Goal: Task Accomplishment & Management: Complete application form

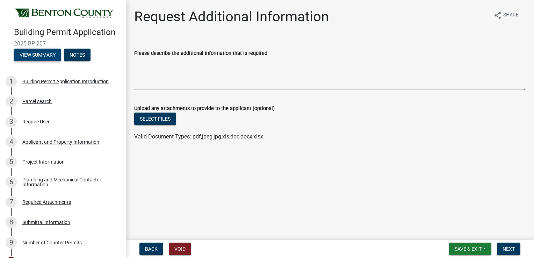
click at [42, 61] on button "View Summary" at bounding box center [37, 55] width 47 height 13
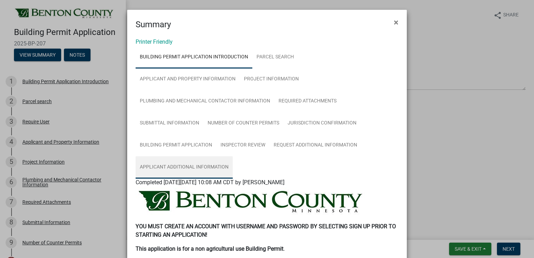
click at [202, 166] on link "Applicant Additional Information" at bounding box center [184, 167] width 97 height 22
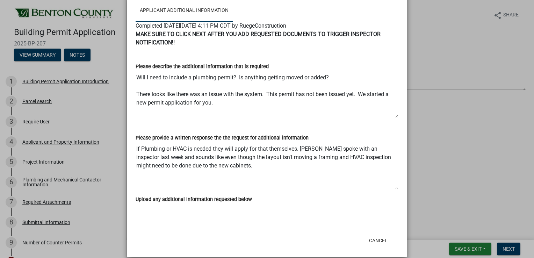
scroll to position [166, 0]
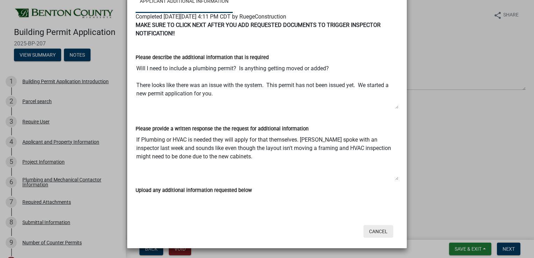
click at [376, 228] on button "Cancel" at bounding box center [378, 231] width 30 height 13
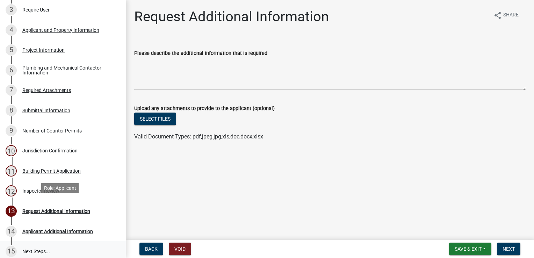
scroll to position [174, 0]
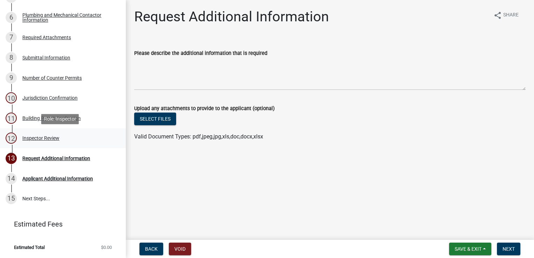
click at [39, 140] on div "Inspector Review" at bounding box center [40, 138] width 37 height 5
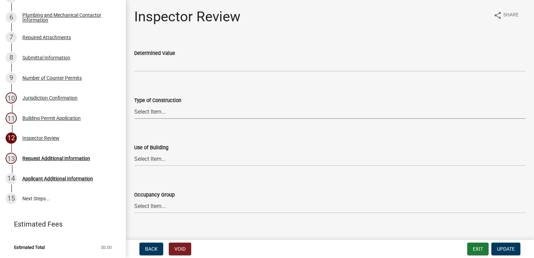
click at [154, 107] on select "Select Item... I-A [PERSON_NAME]-A II-B III-A III-B IV V-A V-B" at bounding box center [329, 111] width 391 height 14
click at [134, 104] on select "Select Item... I-A [PERSON_NAME]-A II-B III-A III-B IV V-A V-B" at bounding box center [329, 111] width 391 height 14
select select "94a12757-2a59-4079-8756-dca9431867ef"
click at [142, 154] on select "Select Item... IBC IRC" at bounding box center [329, 159] width 391 height 14
click at [134, 152] on select "Select Item... IBC IRC" at bounding box center [329, 159] width 391 height 14
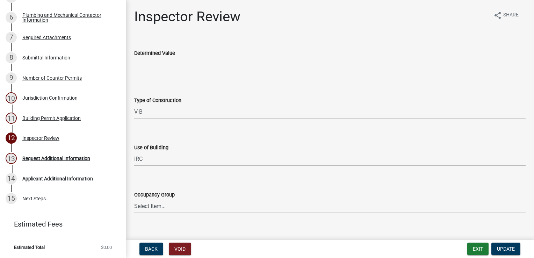
select select "6dc0760e-8c08-4580-9fe9-6a7ebc6918b6"
click at [149, 201] on select "Select Item... IRC 1 IRC 2 IRC 3 IRC 4 A-1 A-2 A-3 A-4 B F-1 F-2 H-1 H-2 H-3 H-…" at bounding box center [329, 206] width 391 height 14
click at [134, 199] on select "Select Item... IRC 1 IRC 2 IRC 3 IRC 4 A-1 A-2 A-3 A-4 B F-1 F-2 H-1 H-2 H-3 H-…" at bounding box center [329, 206] width 391 height 14
select select "523529d2-5cc6-44b9-b072-47143663a054"
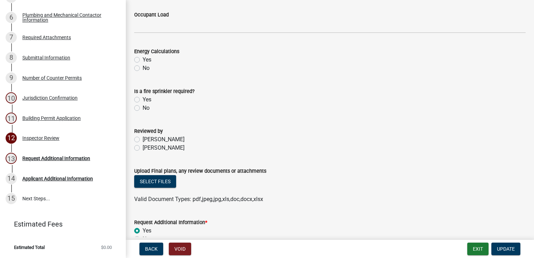
scroll to position [314, 0]
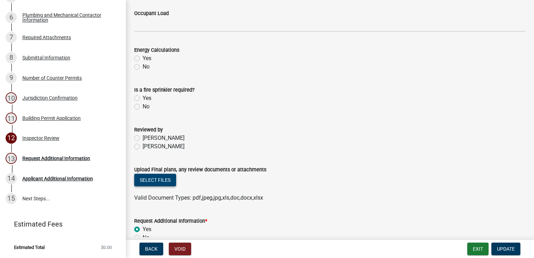
click at [145, 181] on button "Select files" at bounding box center [155, 180] width 42 height 13
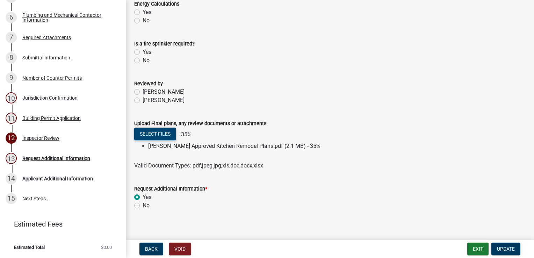
scroll to position [366, 0]
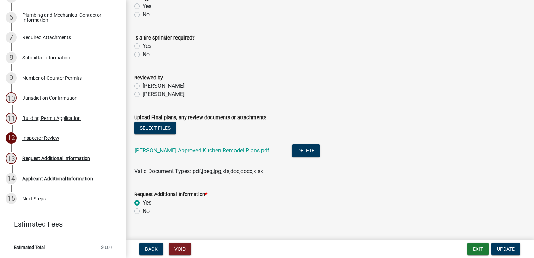
drag, startPoint x: 136, startPoint y: 209, endPoint x: 141, endPoint y: 203, distance: 8.2
click at [142, 207] on label "No" at bounding box center [145, 211] width 7 height 8
click at [142, 207] on input "No" at bounding box center [144, 209] width 5 height 5
radio input "true"
click at [504, 248] on span "Update" at bounding box center [506, 249] width 18 height 6
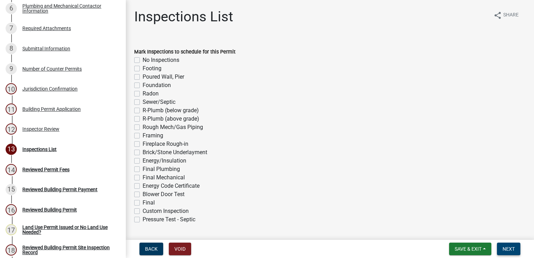
scroll to position [254, 0]
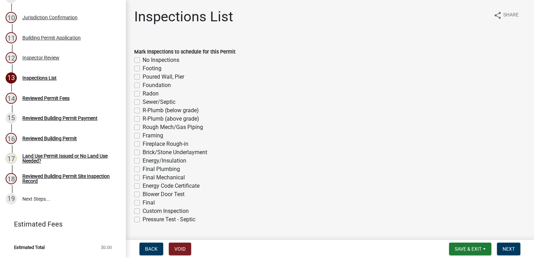
click at [142, 135] on label "Framing" at bounding box center [152, 135] width 21 height 8
click at [142, 135] on input "Framing" at bounding box center [144, 133] width 5 height 5
checkbox input "true"
checkbox input "false"
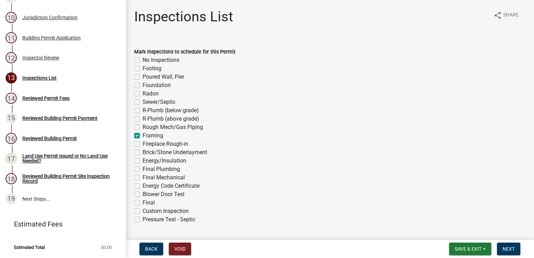
checkbox input "false"
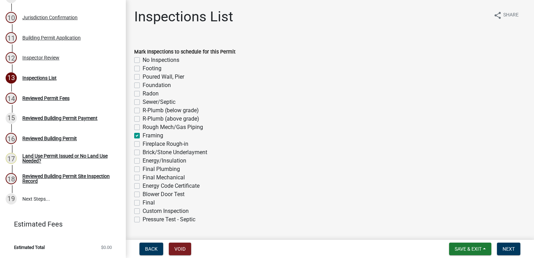
checkbox input "false"
checkbox input "true"
checkbox input "false"
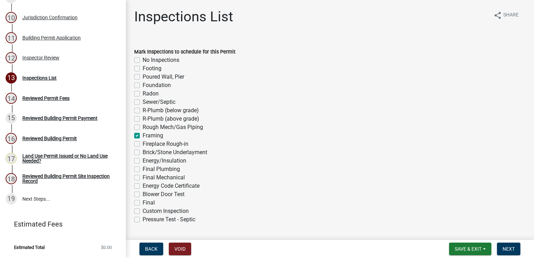
checkbox input "false"
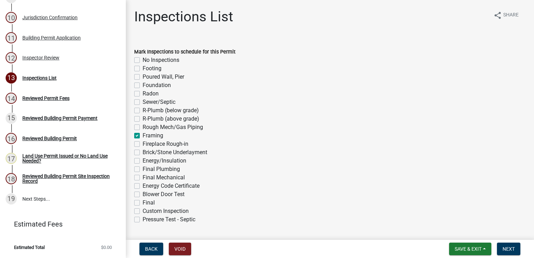
checkbox input "false"
click at [142, 160] on label "Energy/Insulation" at bounding box center [164, 160] width 44 height 8
click at [142, 160] on input "Energy/Insulation" at bounding box center [144, 158] width 5 height 5
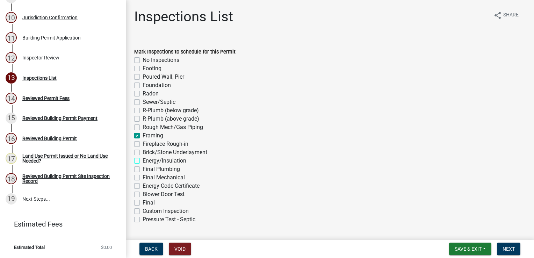
checkbox input "true"
checkbox input "false"
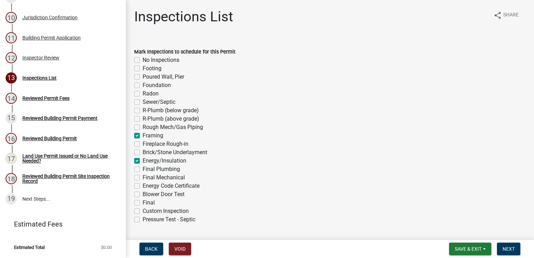
checkbox input "false"
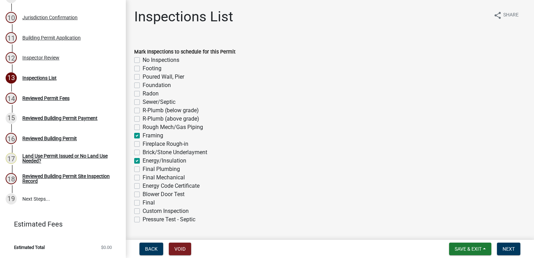
checkbox input "true"
checkbox input "false"
checkbox input "true"
checkbox input "false"
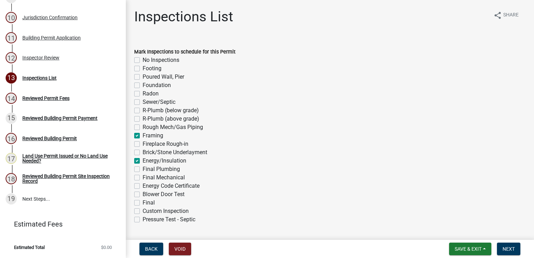
checkbox input "false"
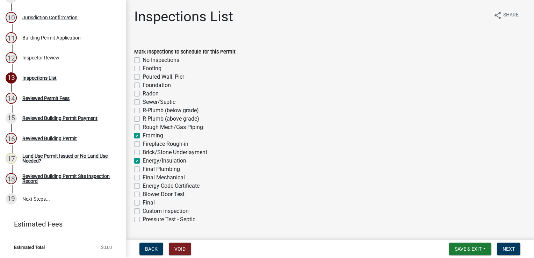
checkbox input "false"
drag, startPoint x: 138, startPoint y: 204, endPoint x: 177, endPoint y: 184, distance: 43.9
click at [142, 204] on label "Final" at bounding box center [148, 202] width 12 height 8
click at [142, 203] on input "Final" at bounding box center [144, 200] width 5 height 5
checkbox input "true"
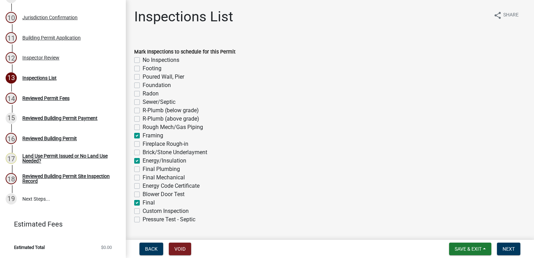
checkbox input "false"
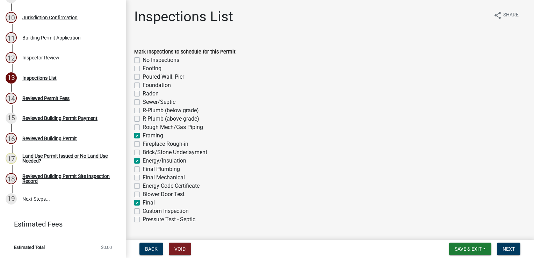
checkbox input "false"
checkbox input "true"
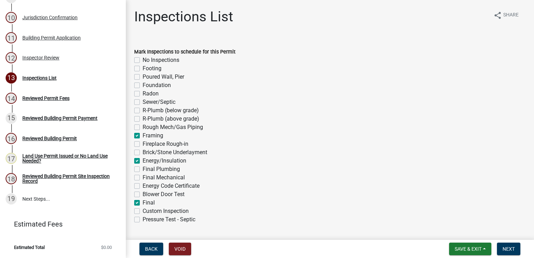
checkbox input "false"
checkbox input "true"
checkbox input "false"
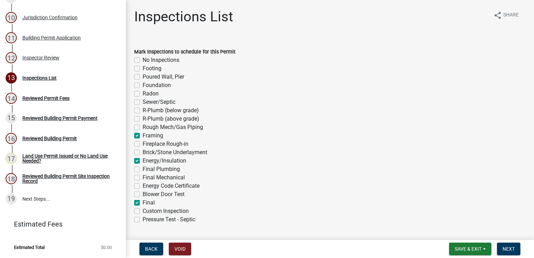
checkbox input "false"
checkbox input "true"
checkbox input "false"
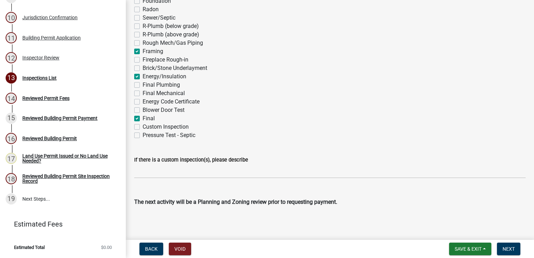
scroll to position [86, 0]
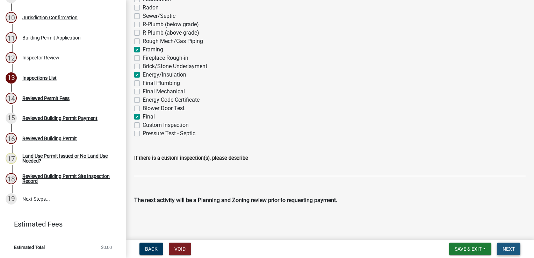
click at [509, 247] on span "Next" at bounding box center [508, 249] width 12 height 6
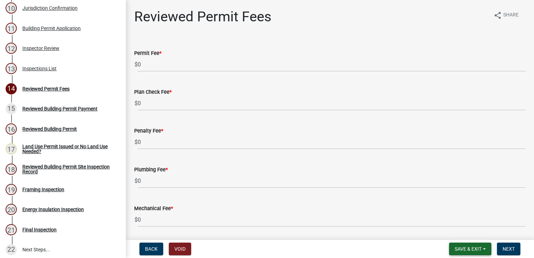
scroll to position [314, 0]
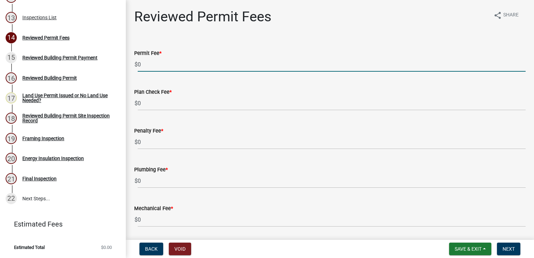
click at [156, 61] on input "0" at bounding box center [332, 64] width 388 height 14
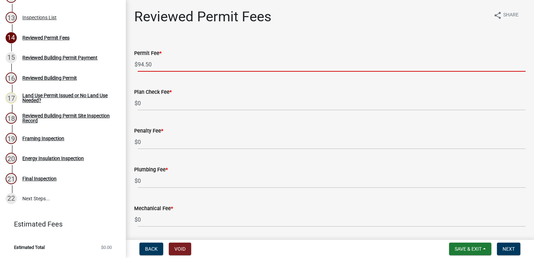
type input "94.50"
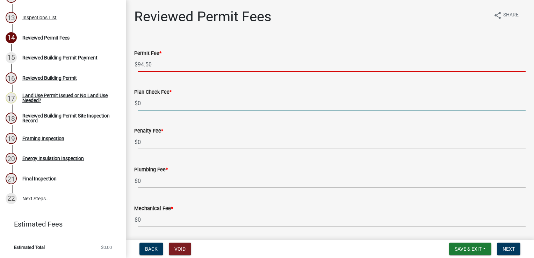
click at [164, 101] on input "0" at bounding box center [332, 103] width 388 height 14
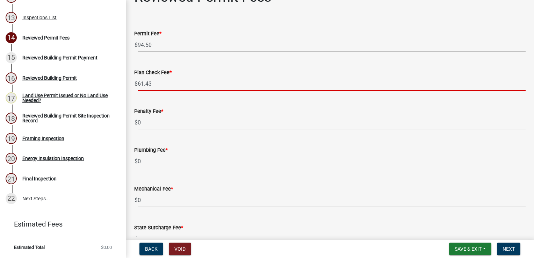
scroll to position [101, 0]
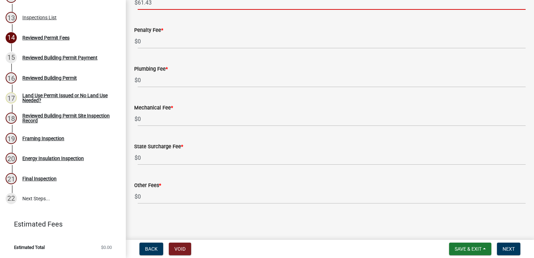
type input "61.43"
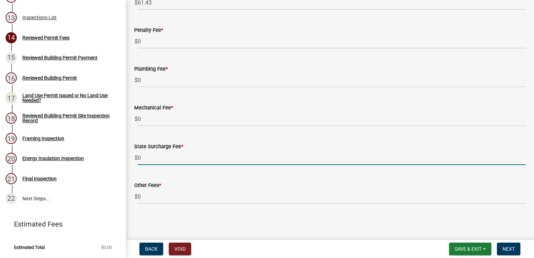
click at [146, 154] on input "0" at bounding box center [332, 158] width 388 height 14
type input "5"
click at [506, 248] on span "Next" at bounding box center [508, 249] width 12 height 6
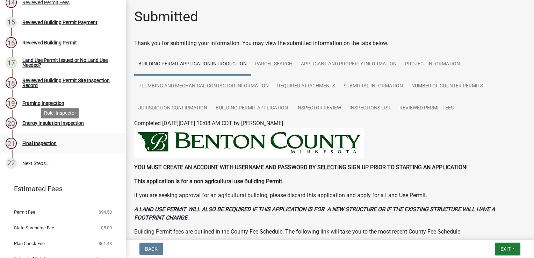
scroll to position [362, 0]
